Goal: Information Seeking & Learning: Learn about a topic

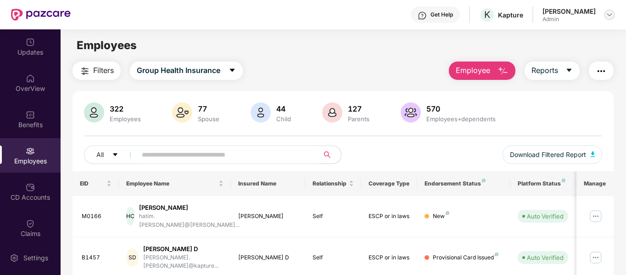
click at [610, 12] on img at bounding box center [609, 14] width 7 height 7
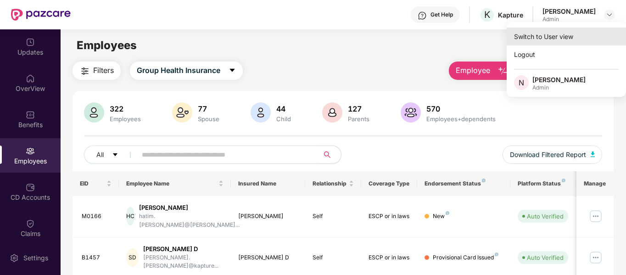
click at [539, 39] on div "Switch to User view" at bounding box center [566, 37] width 119 height 18
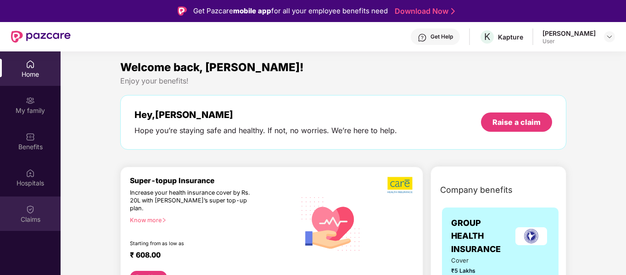
click at [36, 210] on div "Claims" at bounding box center [30, 213] width 61 height 34
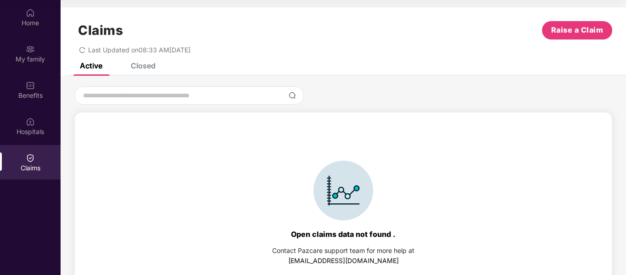
scroll to position [20, 0]
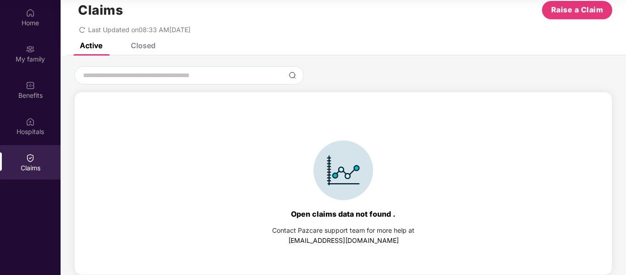
click at [149, 50] on div "Closed" at bounding box center [136, 45] width 39 height 20
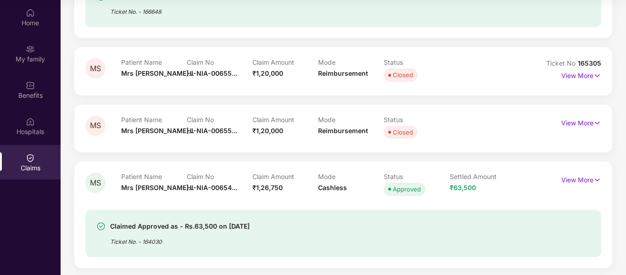
scroll to position [182, 0]
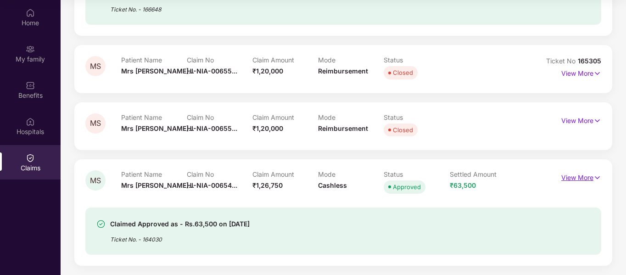
click at [594, 177] on img at bounding box center [598, 178] width 8 height 10
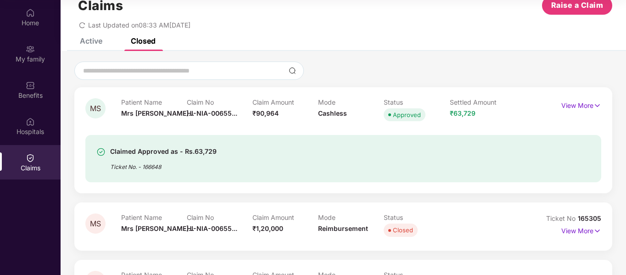
scroll to position [23, 0]
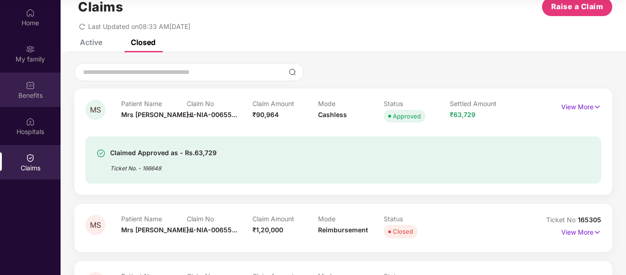
click at [30, 91] on div "Benefits" at bounding box center [30, 95] width 61 height 9
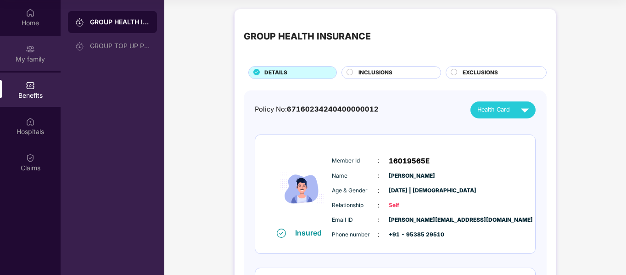
click at [34, 58] on div "My family" at bounding box center [30, 59] width 61 height 9
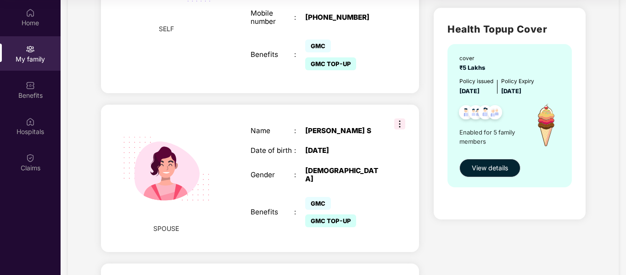
scroll to position [264, 0]
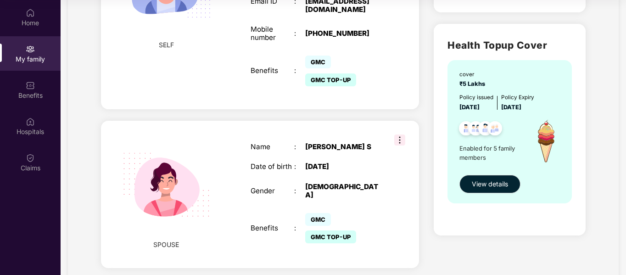
click at [401, 135] on img at bounding box center [399, 140] width 11 height 11
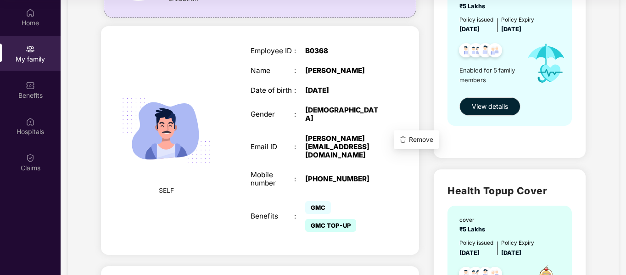
scroll to position [111, 0]
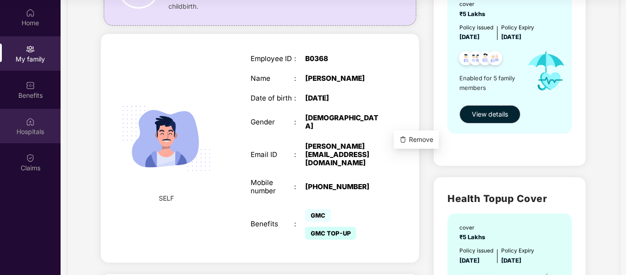
click at [34, 112] on div "Hospitals" at bounding box center [30, 126] width 61 height 34
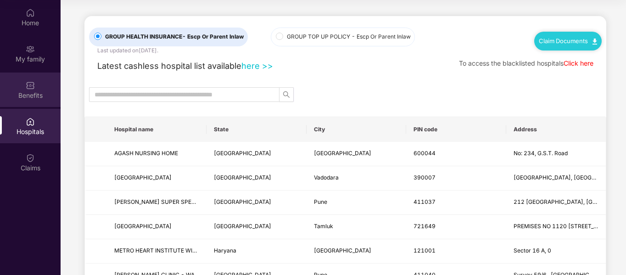
click at [30, 95] on div "Benefits" at bounding box center [30, 95] width 61 height 9
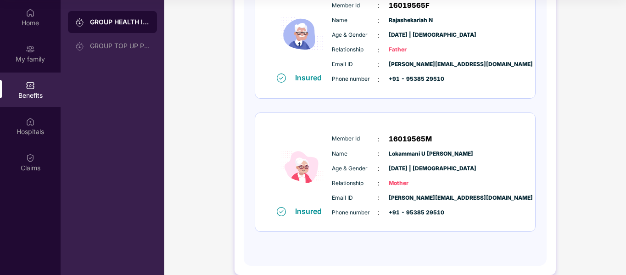
scroll to position [569, 0]
